Goal: Find specific page/section: Find specific page/section

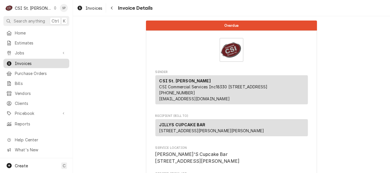
click at [35, 62] on span "Invoices" at bounding box center [41, 63] width 52 height 6
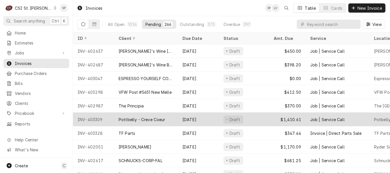
click at [90, 117] on div "INV-403309" at bounding box center [93, 120] width 41 height 14
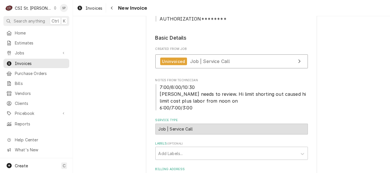
scroll to position [177, 0]
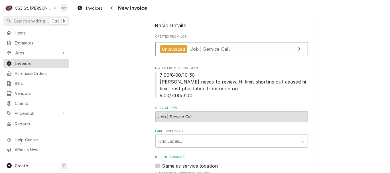
click at [46, 63] on span "Invoices" at bounding box center [41, 63] width 52 height 6
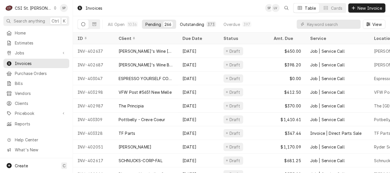
click at [206, 21] on div "373" at bounding box center [210, 24] width 9 height 6
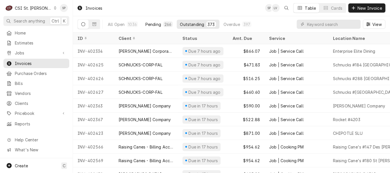
click at [150, 25] on div "Pending" at bounding box center [153, 24] width 16 height 6
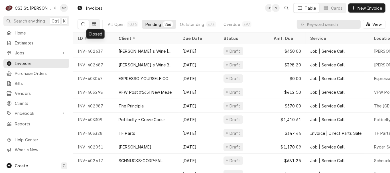
click at [95, 22] on icon "Dynamic Content Wrapper" at bounding box center [94, 24] width 4 height 4
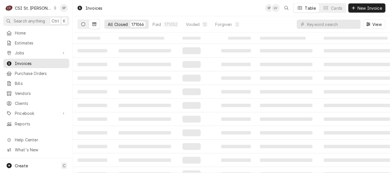
click at [80, 23] on button "Dynamic Content Wrapper" at bounding box center [83, 24] width 11 height 9
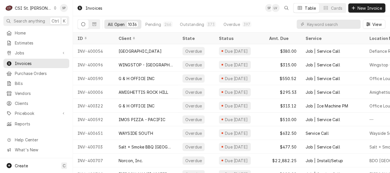
click at [80, 24] on button "Dynamic Content Wrapper" at bounding box center [83, 24] width 11 height 9
click at [152, 24] on div "Pending" at bounding box center [153, 24] width 16 height 6
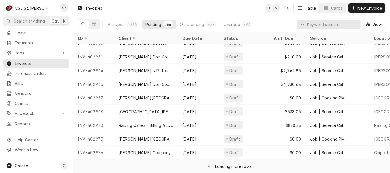
scroll to position [315, 0]
